Goal: Information Seeking & Learning: Learn about a topic

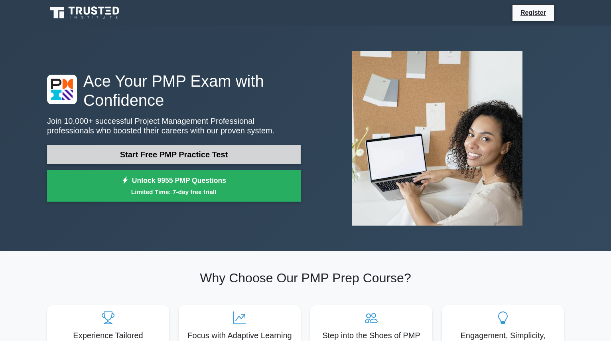
click at [201, 151] on link "Start Free PMP Practice Test" at bounding box center [174, 154] width 254 height 19
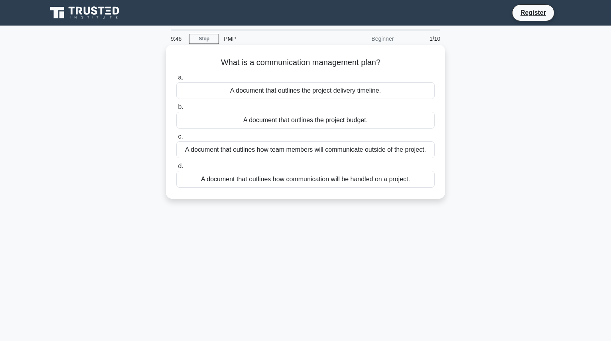
drag, startPoint x: 218, startPoint y: 63, endPoint x: 390, endPoint y: 58, distance: 172.1
click at [390, 58] on h5 "What is a communication management plan? .spinner_0XTQ{transform-origin:center;…" at bounding box center [306, 62] width 260 height 10
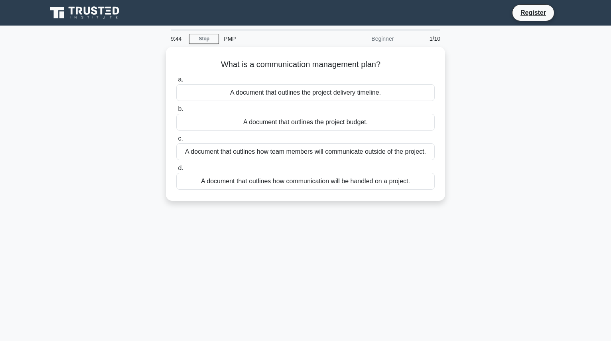
copy h5 "What is a communication management plan?"
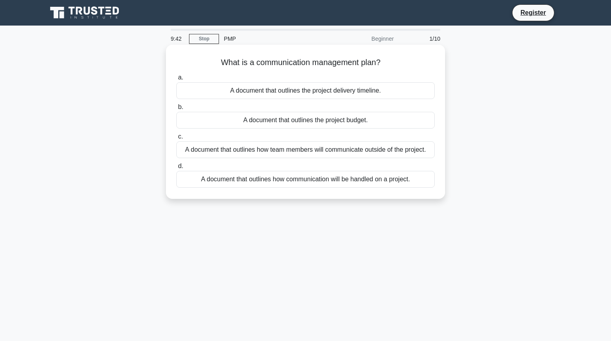
click at [389, 62] on icon ".spinner_0XTQ{transform-origin:center;animation:spinner_y6GP .75s linear infini…" at bounding box center [386, 63] width 10 height 10
click at [187, 152] on div "A document that outlines how team members will communicate outside of the proje…" at bounding box center [305, 149] width 259 height 17
click at [176, 139] on input "c. A document that outlines how team members will communicate outside of the pr…" at bounding box center [176, 136] width 0 height 5
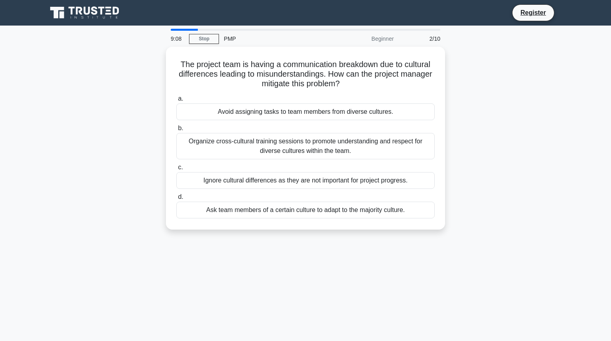
drag, startPoint x: 177, startPoint y: 60, endPoint x: 447, endPoint y: 120, distance: 277.1
click at [368, 84] on h5 "The project team is having a communication breakdown due to cultural difference…" at bounding box center [306, 74] width 260 height 30
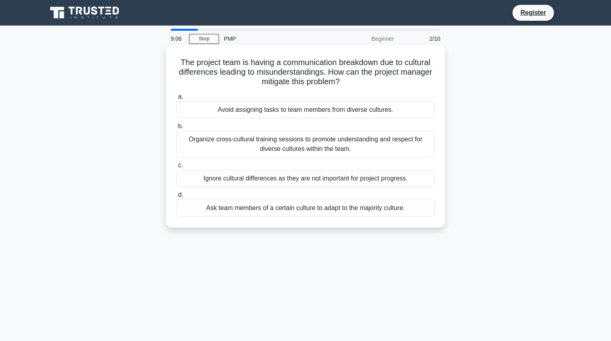
copy h5 "The project team is having a communication breakdown due to cultural difference…"
click at [192, 143] on div "Organize cross-cultural training sessions to promote understanding and respect …" at bounding box center [305, 144] width 259 height 26
click at [176, 129] on input "b. Organize cross-cultural training sessions to promote understanding and respe…" at bounding box center [176, 126] width 0 height 5
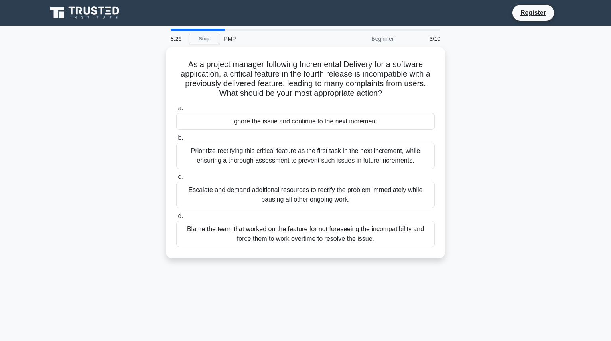
drag, startPoint x: 190, startPoint y: 62, endPoint x: 492, endPoint y: 107, distance: 305.1
click at [407, 87] on h5 "As a project manager following Incremental Delivery for a software application,…" at bounding box center [306, 78] width 260 height 39
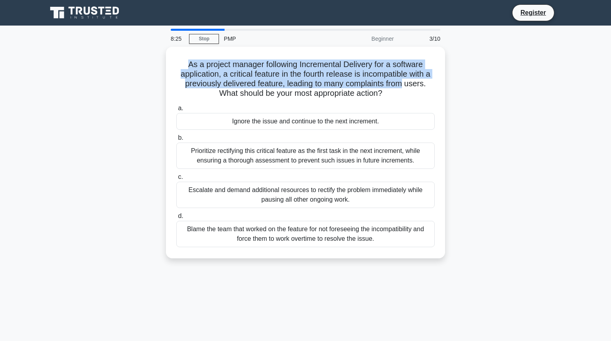
copy h5 "As a project manager following Incremental Delivery for a software application,…"
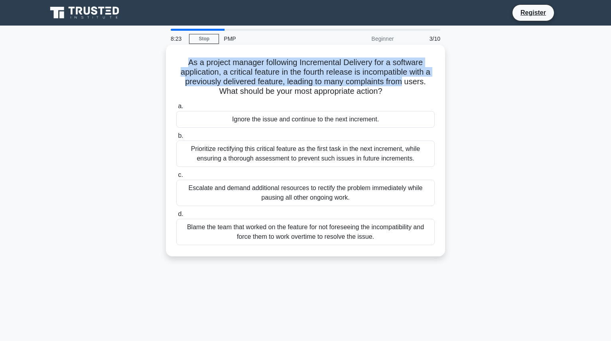
click at [352, 84] on h5 "As a project manager following Incremental Delivery for a software application,…" at bounding box center [306, 76] width 260 height 39
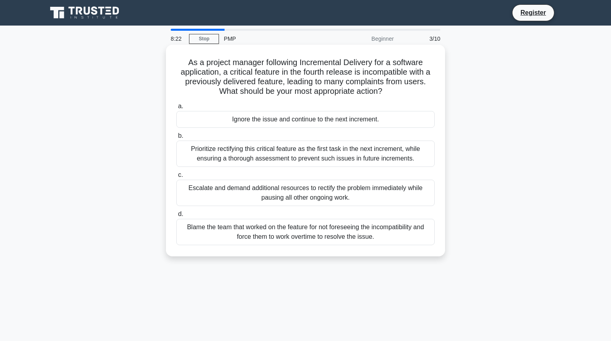
click at [183, 63] on h5 "As a project manager following Incremental Delivery for a software application,…" at bounding box center [306, 76] width 260 height 39
drag, startPoint x: 186, startPoint y: 61, endPoint x: 395, endPoint y: 97, distance: 212.6
click at [395, 97] on h5 "As a project manager following Incremental Delivery for a software application,…" at bounding box center [306, 76] width 260 height 39
copy h5 "As a project manager following Incremental Delivery for a software application,…"
click at [199, 149] on div "Prioritize rectifying this critical feature as the first task in the next incre…" at bounding box center [305, 153] width 259 height 26
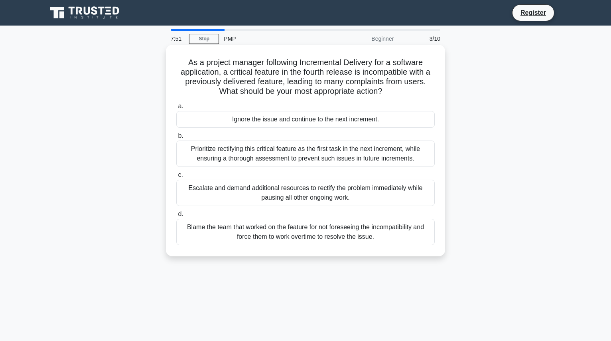
click at [176, 138] on input "b. Prioritize rectifying this critical feature as the first task in the next in…" at bounding box center [176, 135] width 0 height 5
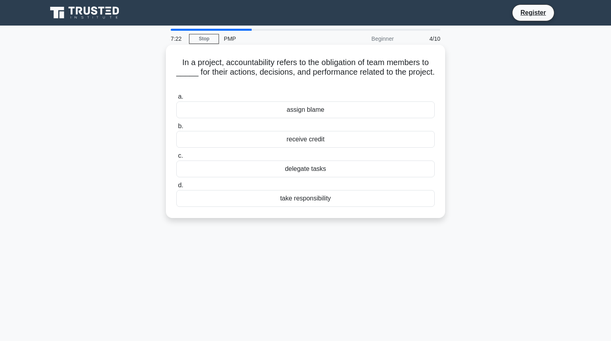
click at [289, 198] on div "take responsibility" at bounding box center [305, 198] width 259 height 17
click at [176, 188] on input "d. take responsibility" at bounding box center [176, 185] width 0 height 5
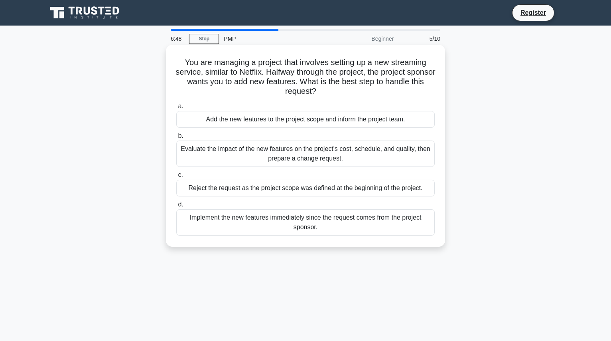
click at [293, 156] on div "Evaluate the impact of the new features on the project's cost, schedule, and qu…" at bounding box center [305, 153] width 259 height 26
click at [176, 138] on input "b. Evaluate the impact of the new features on the project's cost, schedule, and…" at bounding box center [176, 135] width 0 height 5
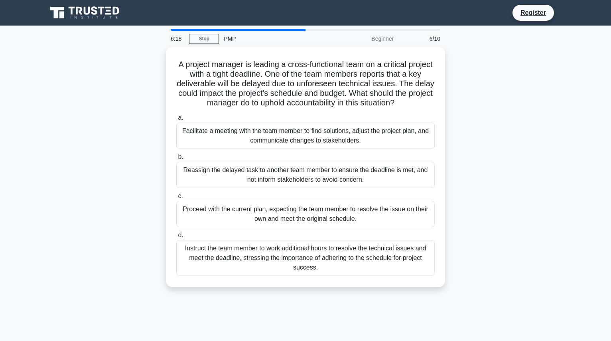
drag, startPoint x: 190, startPoint y: 61, endPoint x: 496, endPoint y: 119, distance: 311.1
click at [421, 101] on h5 "A project manager is leading a cross-functional team on a critical project with…" at bounding box center [306, 83] width 260 height 49
copy h5 "A project manager is leading a cross-functional team on a critical project with…"
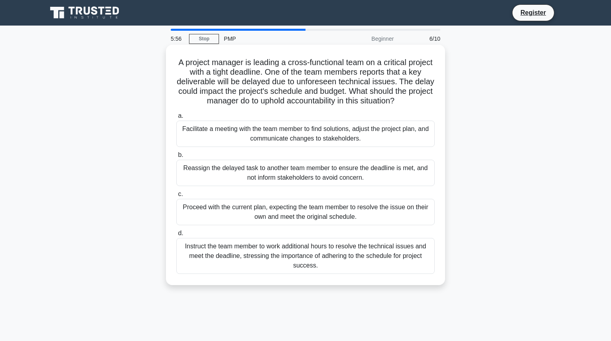
click at [280, 130] on div "Facilitate a meeting with the team member to find solutions, adjust the project…" at bounding box center [305, 134] width 259 height 26
click at [176, 119] on input "a. Facilitate a meeting with the team member to find solutions, adjust the proj…" at bounding box center [176, 115] width 0 height 5
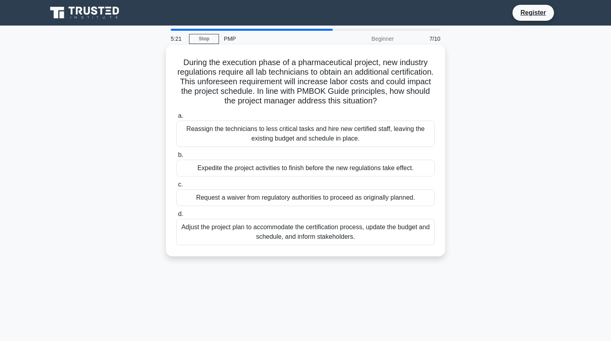
click at [283, 227] on div "Adjust the project plan to accommodate the certification process, update the bu…" at bounding box center [305, 232] width 259 height 26
click at [176, 217] on input "d. Adjust the project plan to accommodate the certification process, update the…" at bounding box center [176, 214] width 0 height 5
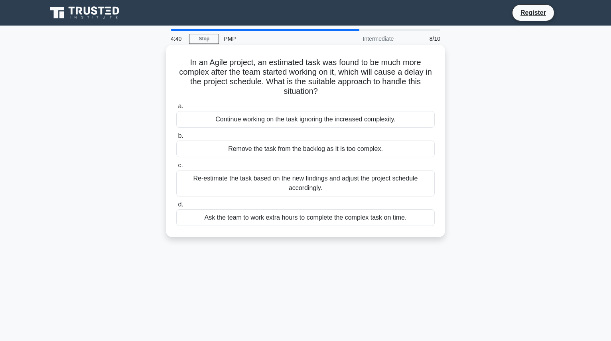
click at [321, 182] on div "Re-estimate the task based on the new findings and adjust the project schedule …" at bounding box center [305, 183] width 259 height 26
click at [176, 168] on input "c. Re-estimate the task based on the new findings and adjust the project schedu…" at bounding box center [176, 165] width 0 height 5
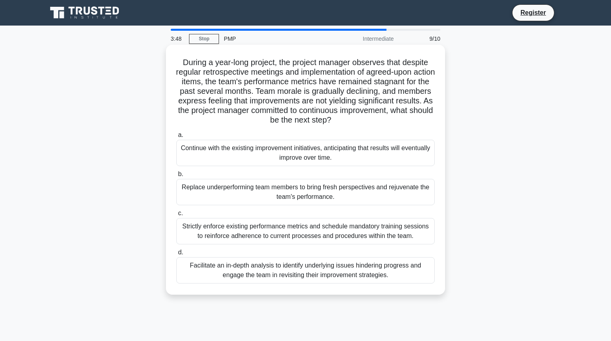
click at [316, 227] on div "Strictly enforce existing performance metrics and schedule mandatory training s…" at bounding box center [305, 231] width 259 height 26
click at [176, 216] on input "c. Strictly enforce existing performance metrics and schedule mandatory trainin…" at bounding box center [176, 213] width 0 height 5
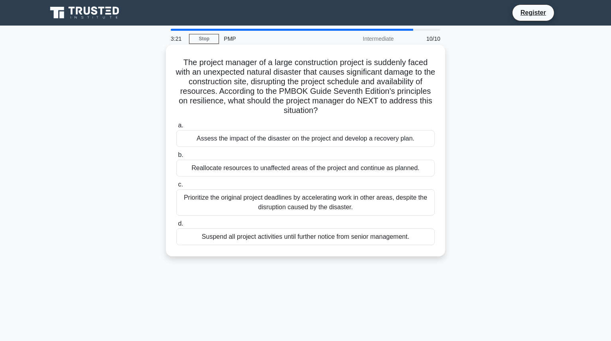
click at [337, 136] on div "Assess the impact of the disaster on the project and develop a recovery plan." at bounding box center [305, 138] width 259 height 17
click at [176, 128] on input "a. Assess the impact of the disaster on the project and develop a recovery plan." at bounding box center [176, 125] width 0 height 5
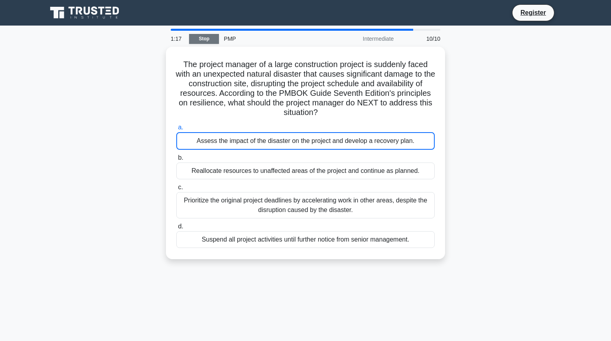
click at [210, 36] on link "Stop" at bounding box center [204, 39] width 30 height 10
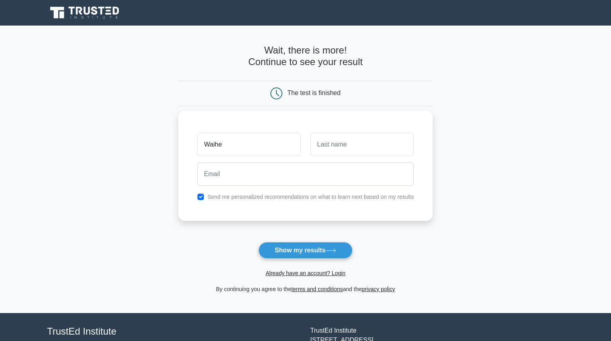
type input "Waihe"
click at [380, 151] on input "text" at bounding box center [361, 144] width 103 height 23
type input "s"
type input "Samuel"
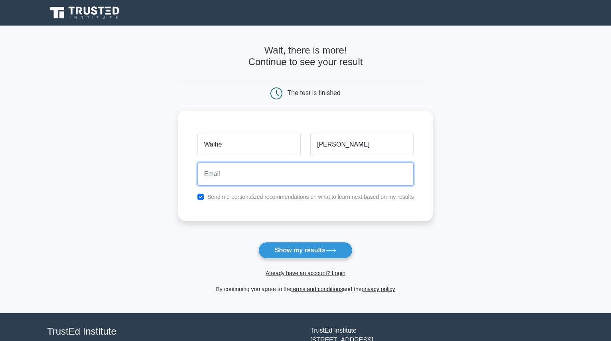
click at [289, 173] on input "email" at bounding box center [306, 173] width 217 height 23
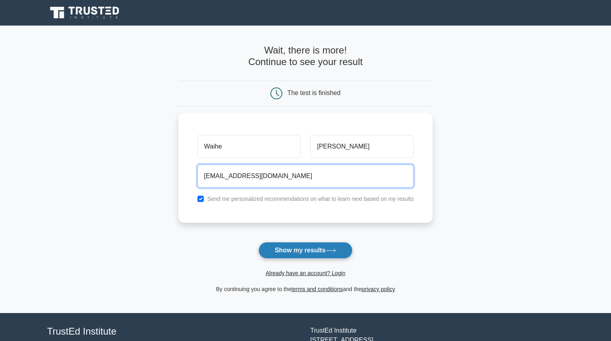
type input "waihesamuel064@gmail.com"
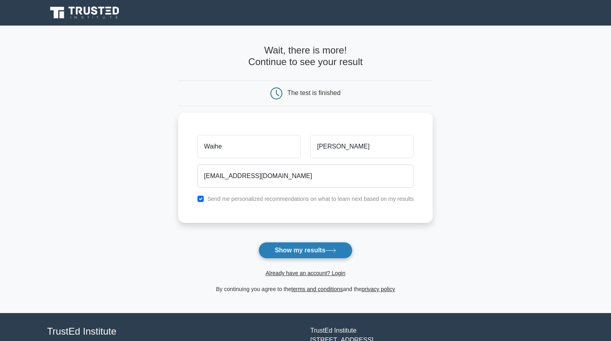
click at [323, 248] on button "Show my results" at bounding box center [306, 250] width 94 height 17
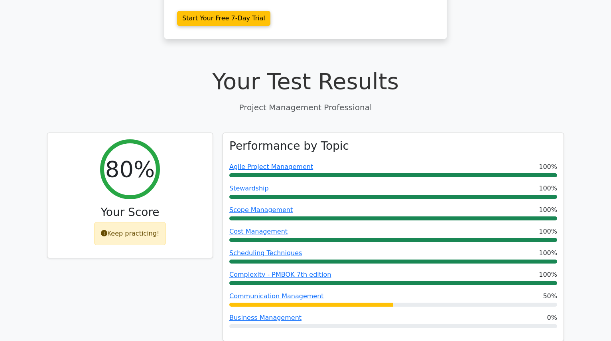
scroll to position [479, 0]
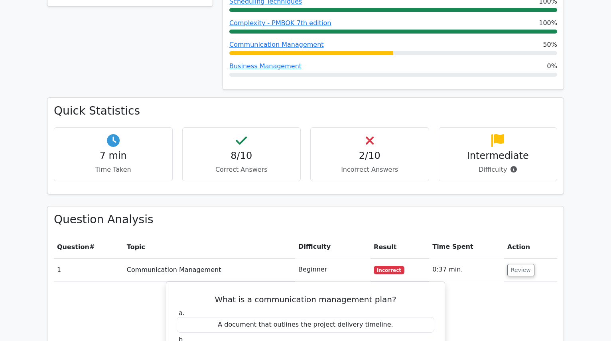
click at [383, 127] on div "2/10 Incorrect Answers" at bounding box center [369, 154] width 119 height 54
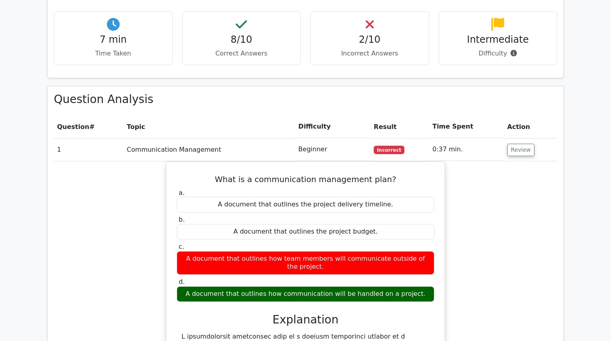
scroll to position [599, 0]
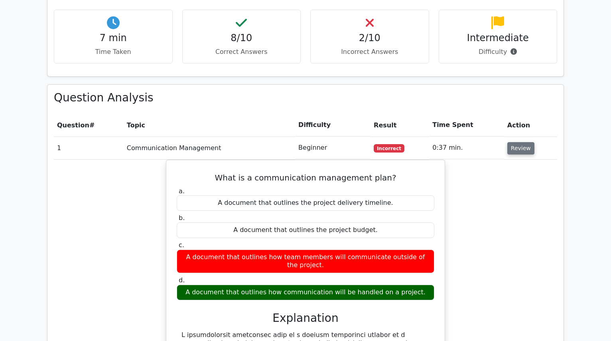
click at [520, 142] on button "Review" at bounding box center [521, 148] width 27 height 12
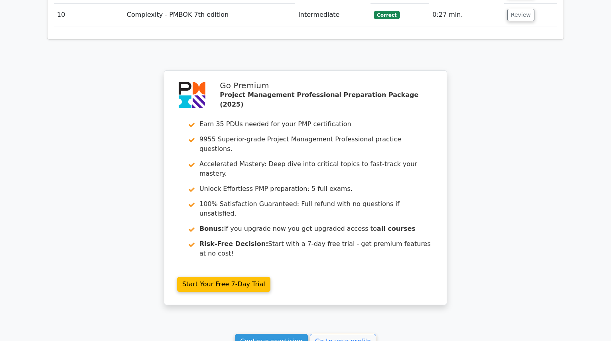
scroll to position [958, 0]
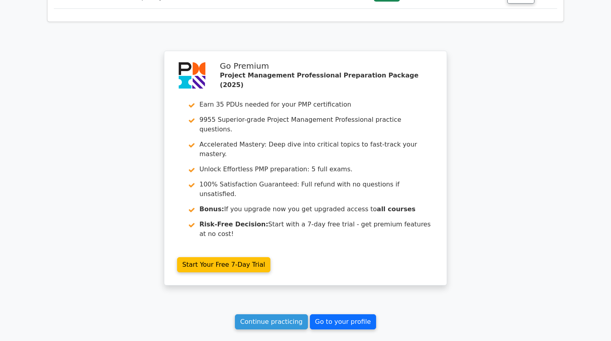
click at [315, 314] on link "Go to your profile" at bounding box center [343, 321] width 66 height 15
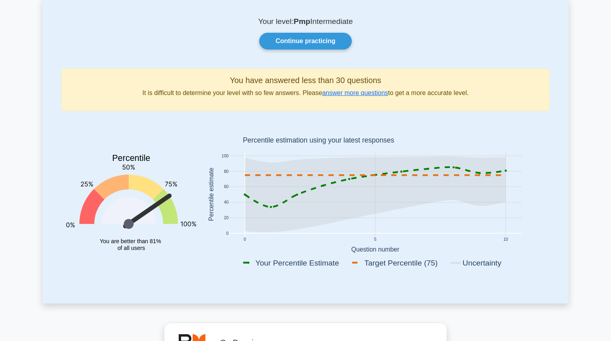
scroll to position [40, 0]
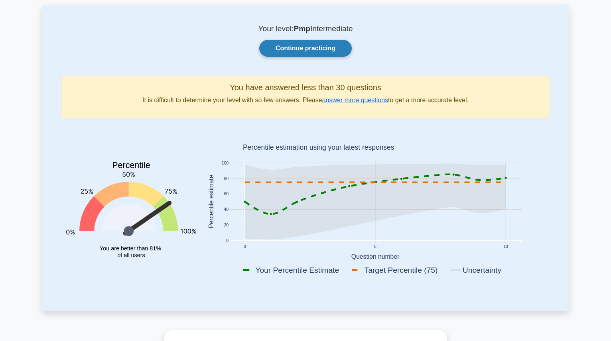
click at [313, 53] on link "Continue practicing" at bounding box center [305, 48] width 93 height 17
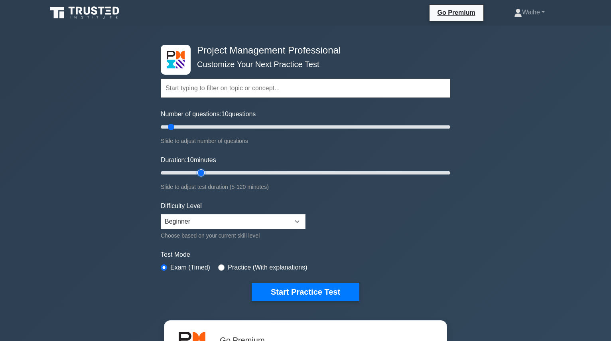
click at [205, 171] on input "Duration: 10 minutes" at bounding box center [306, 173] width 290 height 10
click at [182, 171] on input "Duration: 10 minutes" at bounding box center [306, 173] width 290 height 10
click at [212, 171] on input "Duration: 10 minutes" at bounding box center [306, 173] width 290 height 10
click at [234, 172] on input "Duration: 35 minutes" at bounding box center [306, 173] width 290 height 10
click at [263, 172] on input "Duration: 35 minutes" at bounding box center [306, 173] width 290 height 10
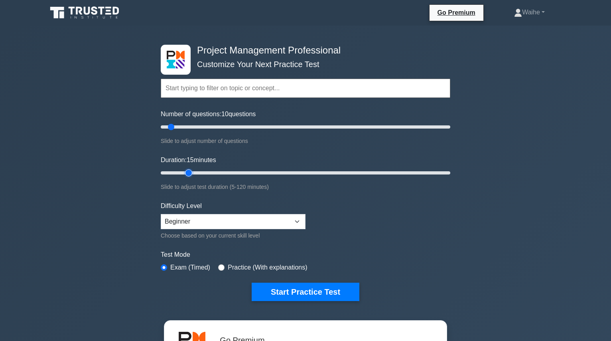
click at [184, 173] on input "Duration: 15 minutes" at bounding box center [306, 173] width 290 height 10
click at [184, 174] on input "Duration: 15 minutes" at bounding box center [306, 173] width 290 height 10
type input "10"
click at [181, 172] on input "Duration: 15 minutes" at bounding box center [306, 173] width 290 height 10
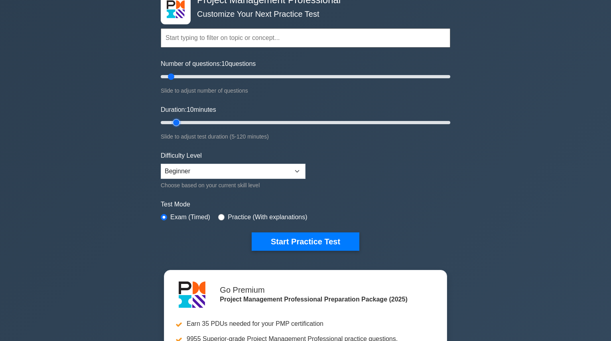
scroll to position [80, 0]
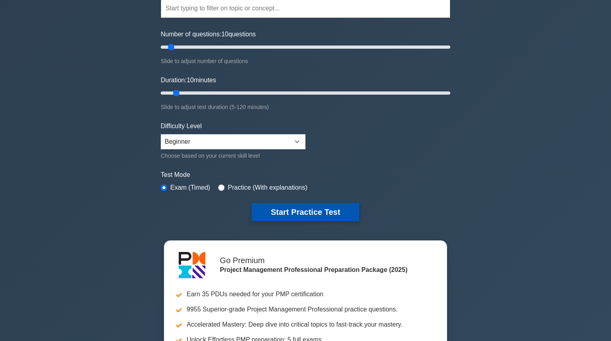
click at [323, 211] on button "Start Practice Test" at bounding box center [306, 212] width 108 height 18
